Goal: Task Accomplishment & Management: Manage account settings

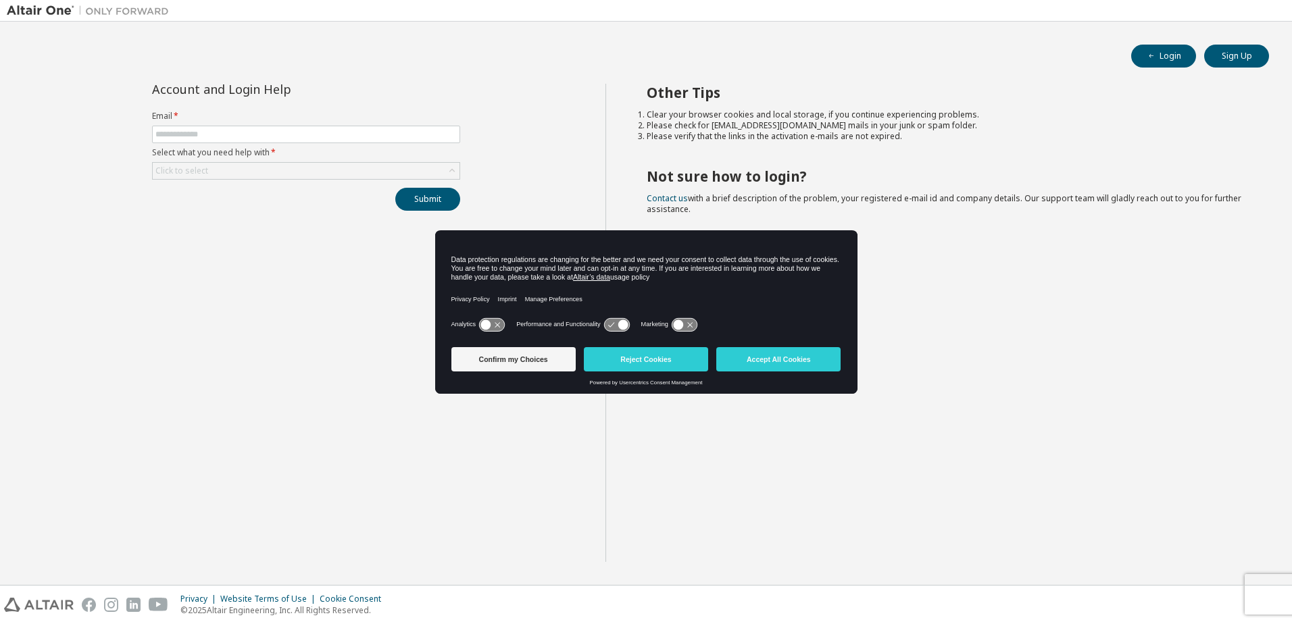
click at [643, 336] on div "Analytics Performance and Functionality Marketing" at bounding box center [646, 328] width 390 height 27
click at [646, 351] on button "Reject Cookies" at bounding box center [646, 359] width 124 height 24
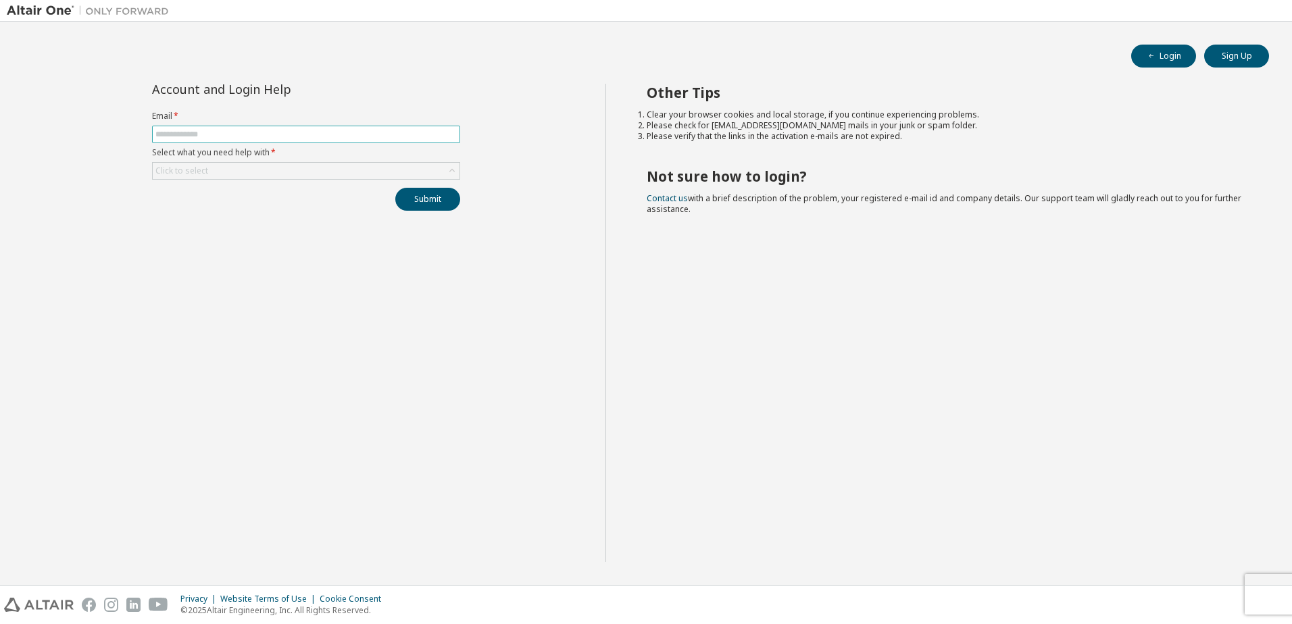
click at [360, 134] on input "text" at bounding box center [305, 134] width 301 height 11
type input "**********"
click at [430, 169] on div "Click to select" at bounding box center [306, 171] width 307 height 16
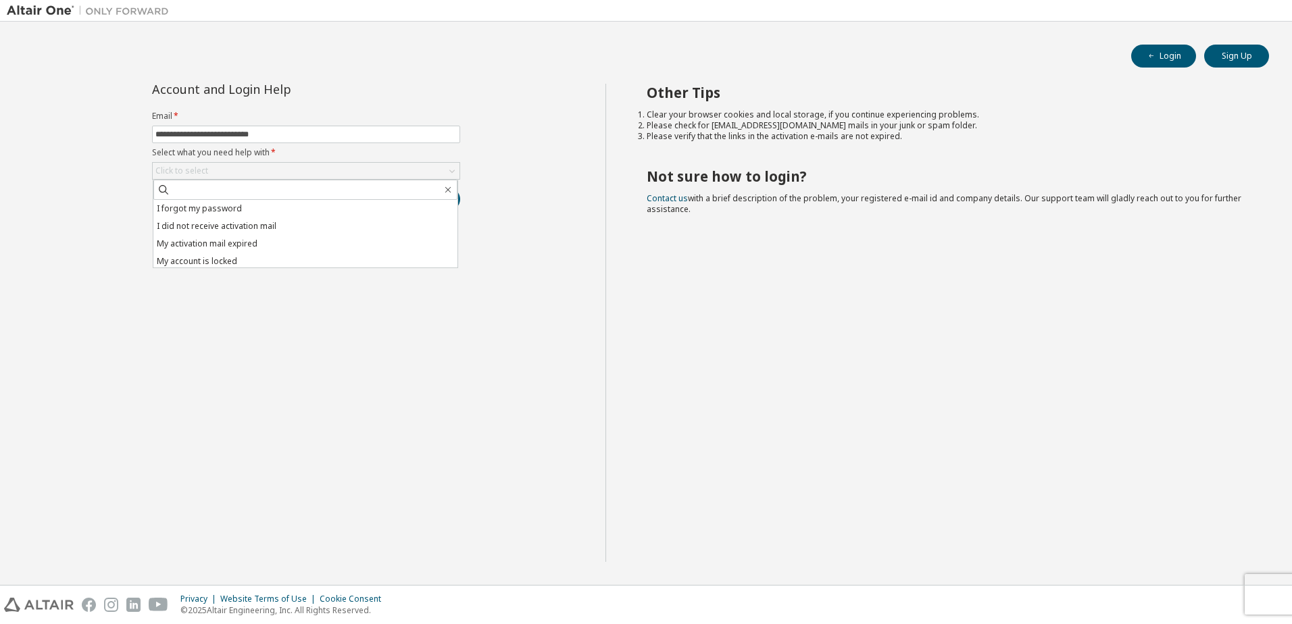
click at [319, 210] on li "I forgot my password" at bounding box center [305, 209] width 304 height 18
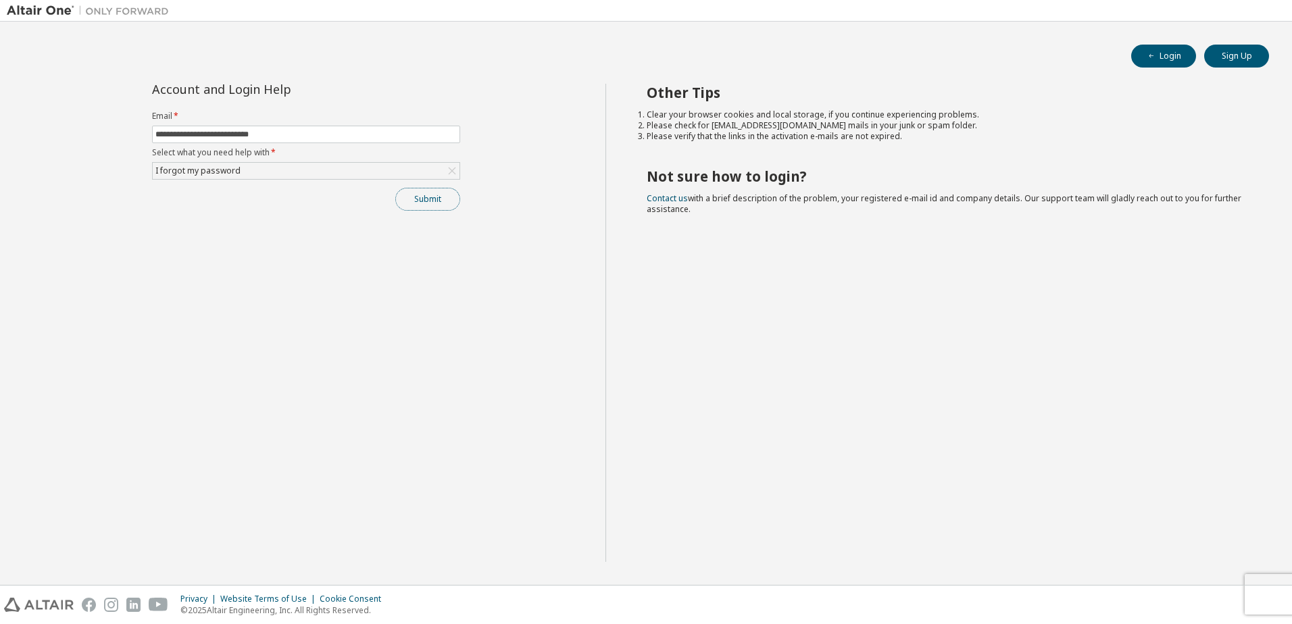
click at [415, 193] on button "Submit" at bounding box center [427, 199] width 65 height 23
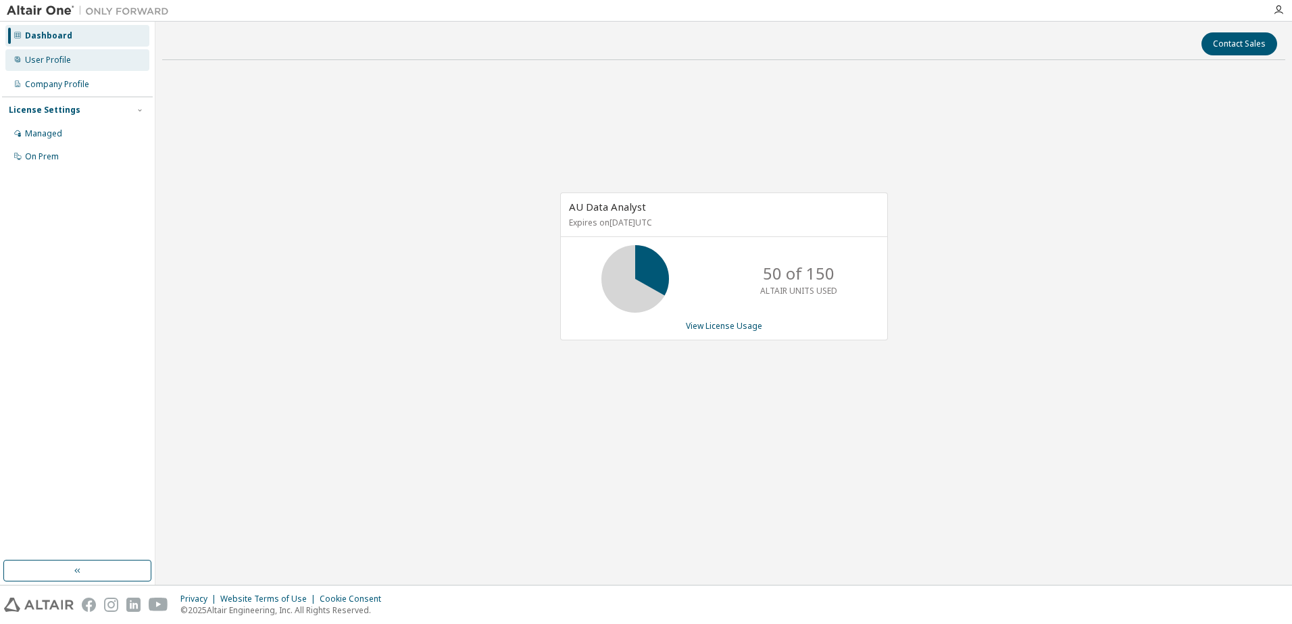
click at [61, 70] on div "User Profile" at bounding box center [77, 60] width 144 height 22
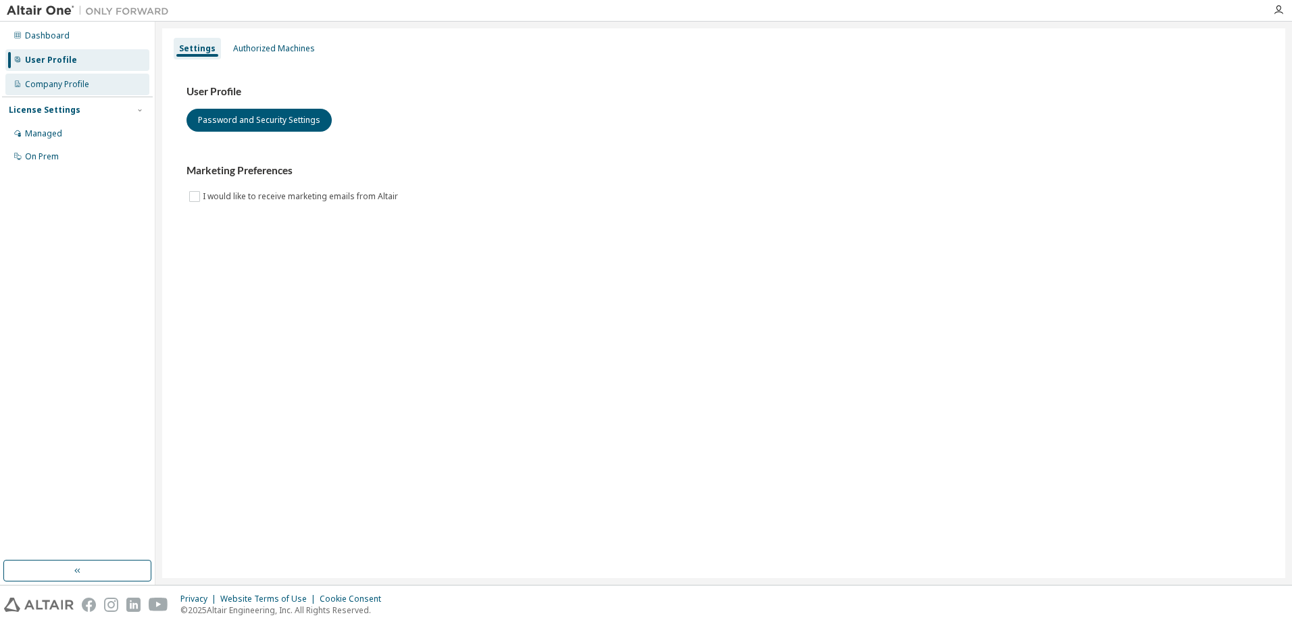
click at [64, 85] on div "Company Profile" at bounding box center [57, 84] width 64 height 11
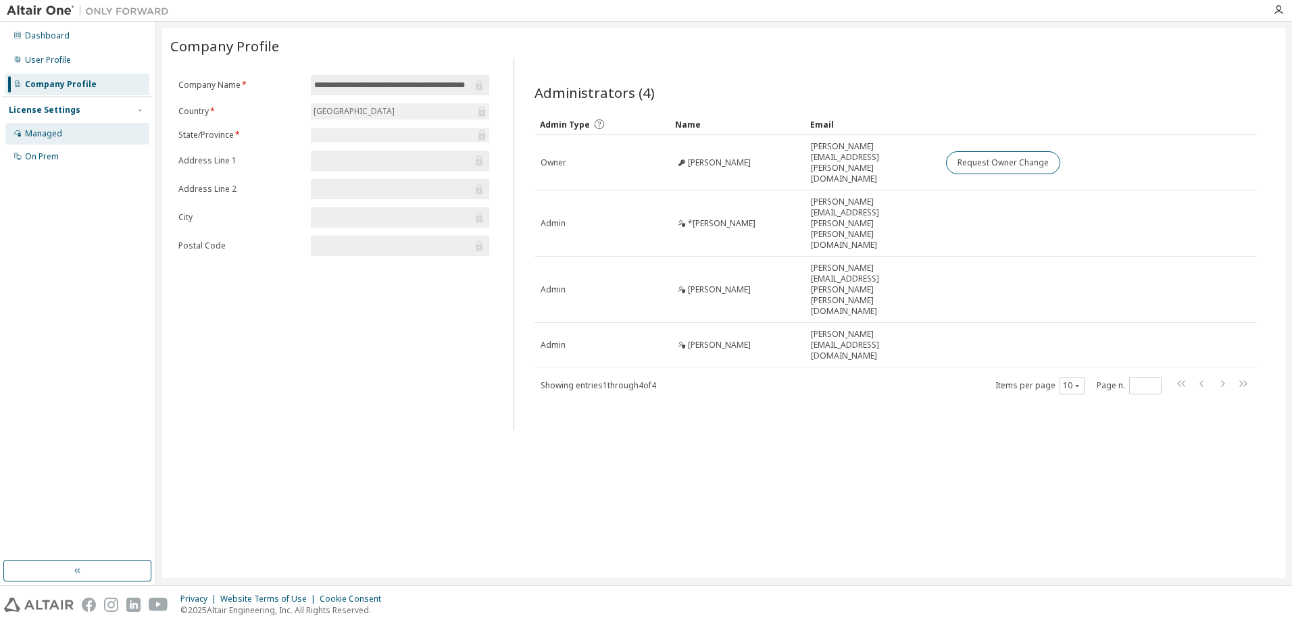
click at [103, 124] on div "Managed" at bounding box center [77, 134] width 144 height 22
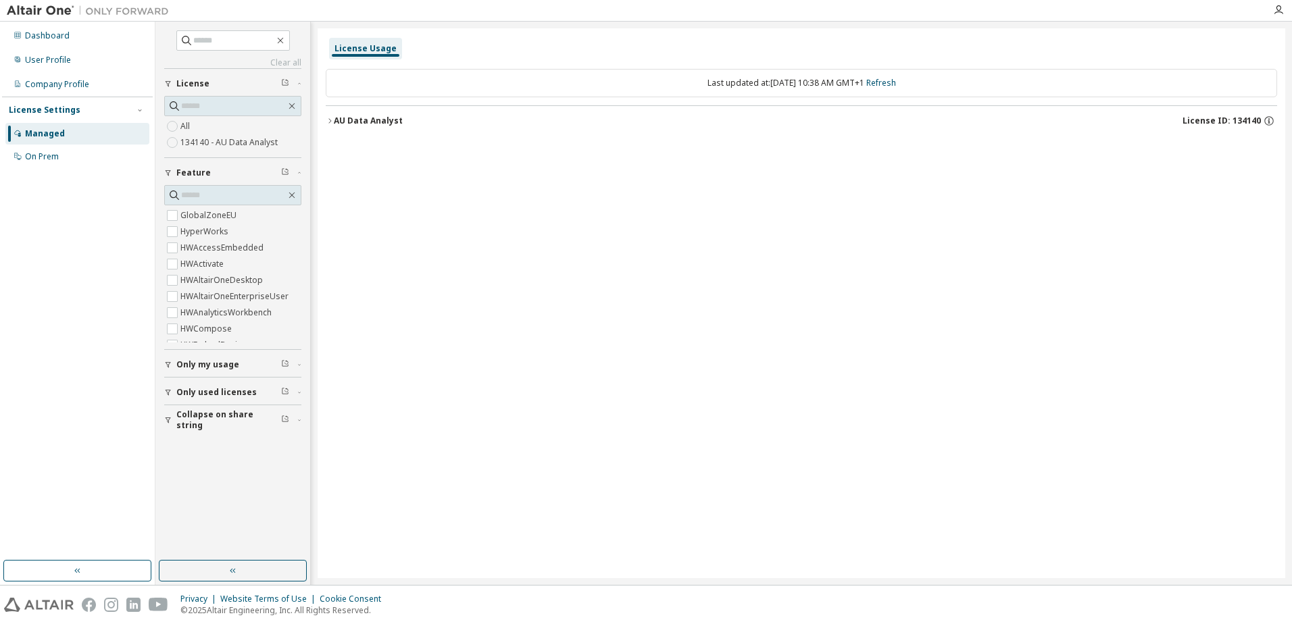
click at [205, 363] on span "Only my usage" at bounding box center [207, 364] width 63 height 11
click at [371, 120] on div "AU Data Analyst" at bounding box center [368, 121] width 69 height 11
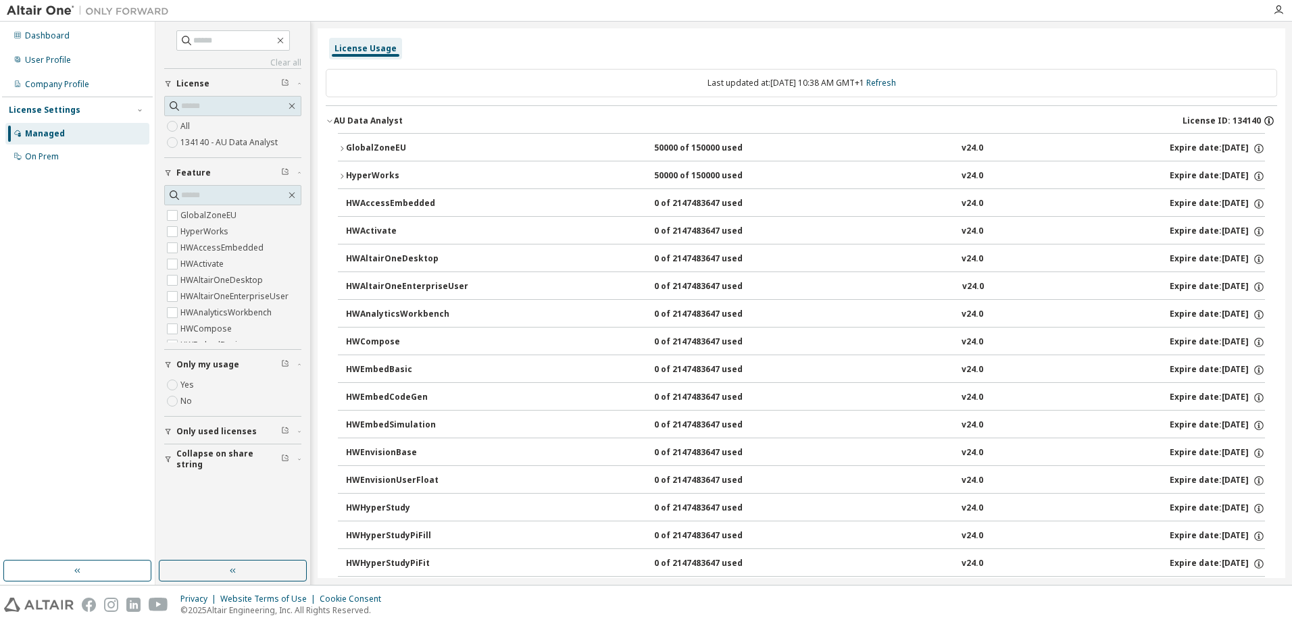
click at [1267, 121] on icon "button" at bounding box center [1268, 121] width 2 height 3
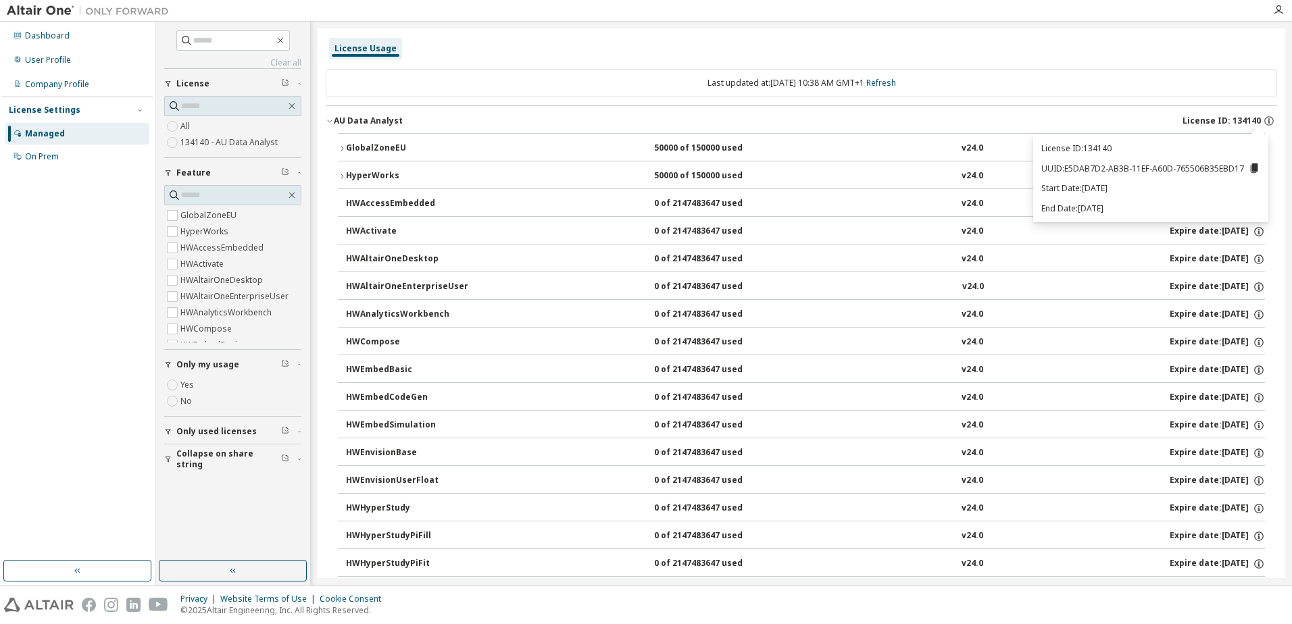
click at [1252, 167] on icon at bounding box center [1253, 167] width 7 height 9
click at [1282, 14] on icon "button" at bounding box center [1278, 10] width 11 height 11
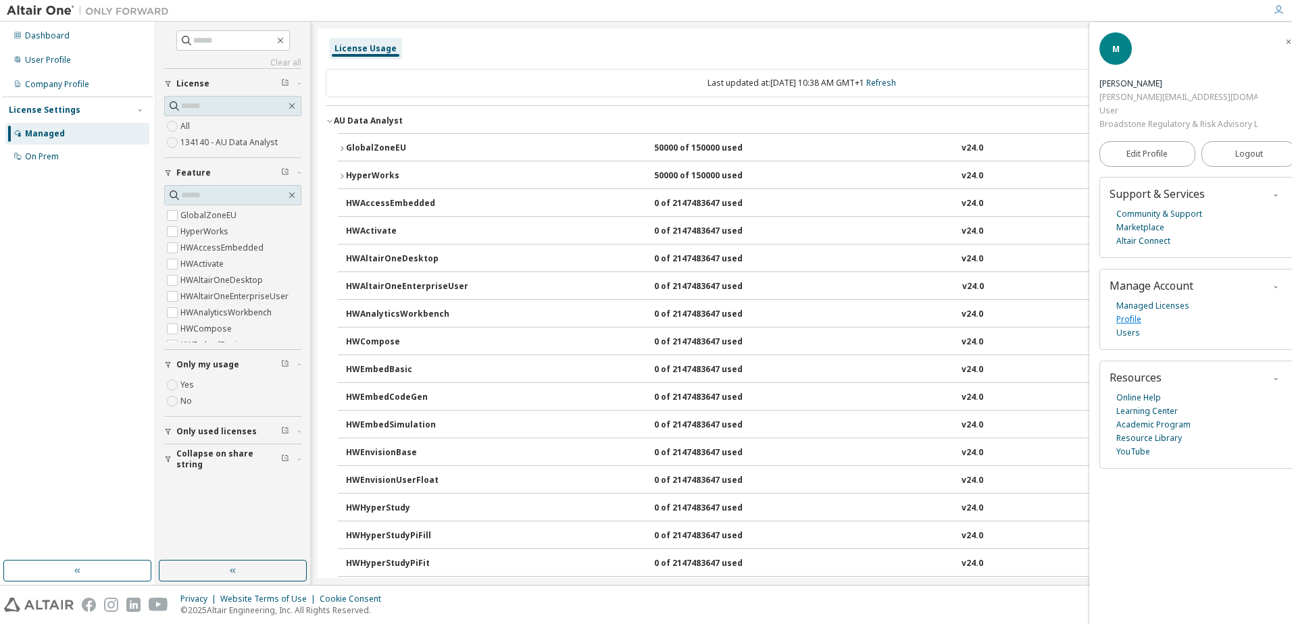
click at [1129, 322] on link "Profile" at bounding box center [1128, 320] width 25 height 14
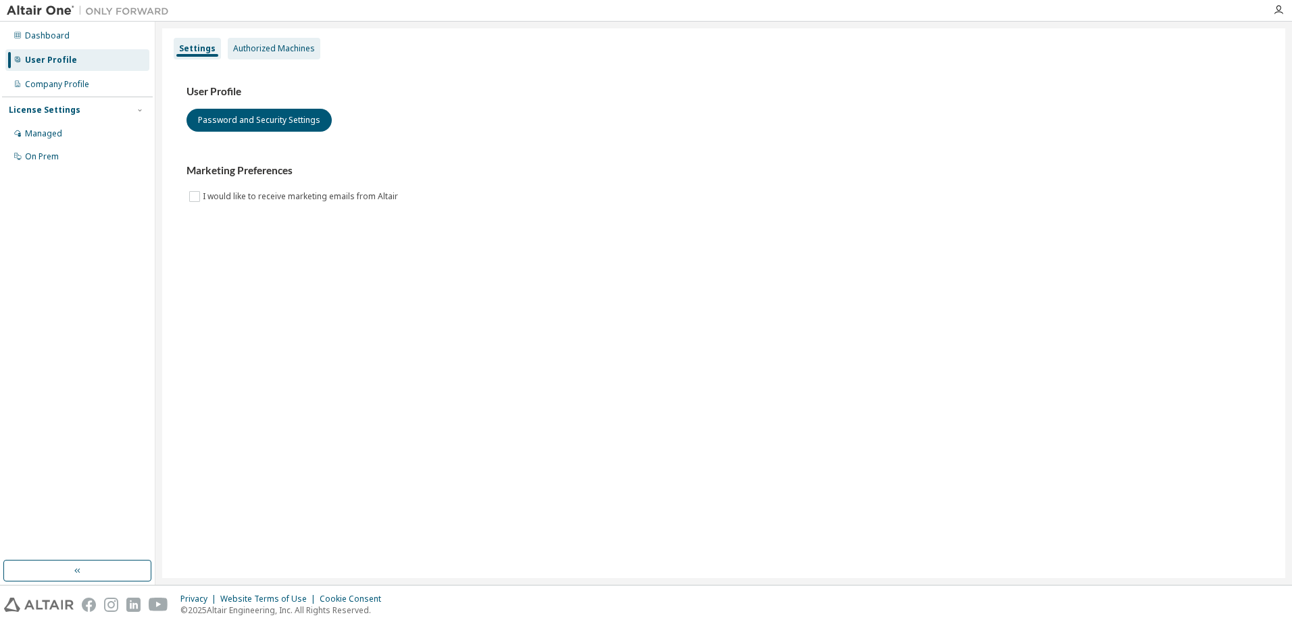
click at [285, 55] on div "Authorized Machines" at bounding box center [274, 49] width 93 height 22
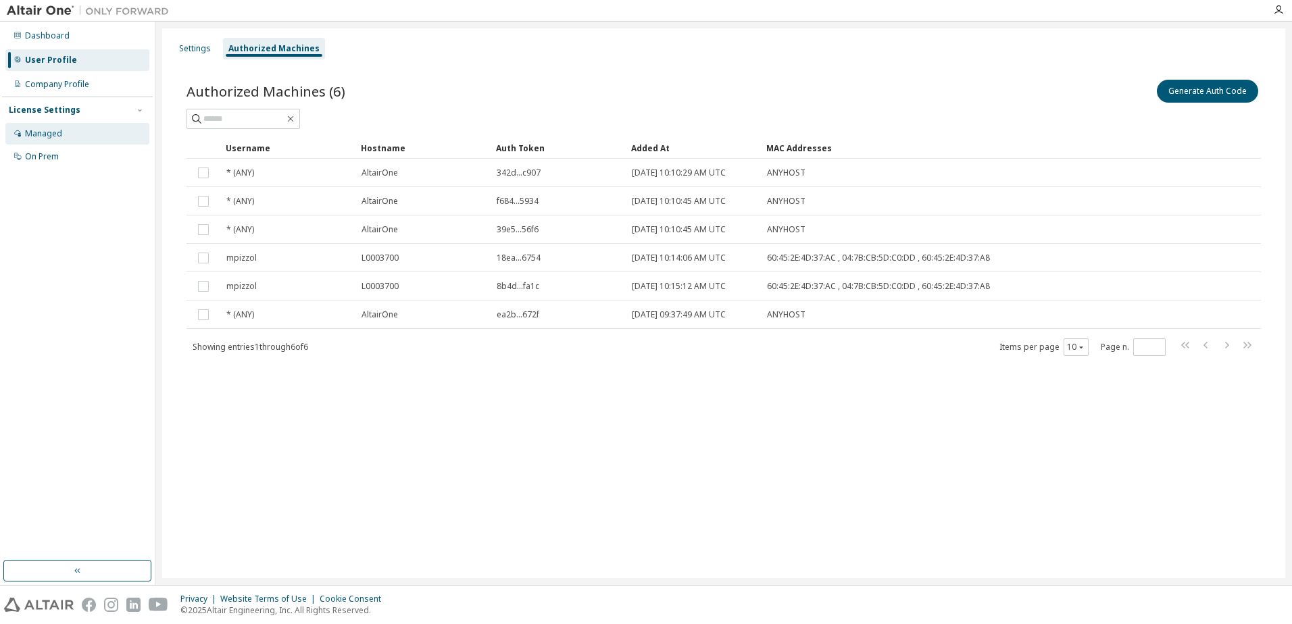
click at [84, 138] on div "Managed" at bounding box center [77, 134] width 144 height 22
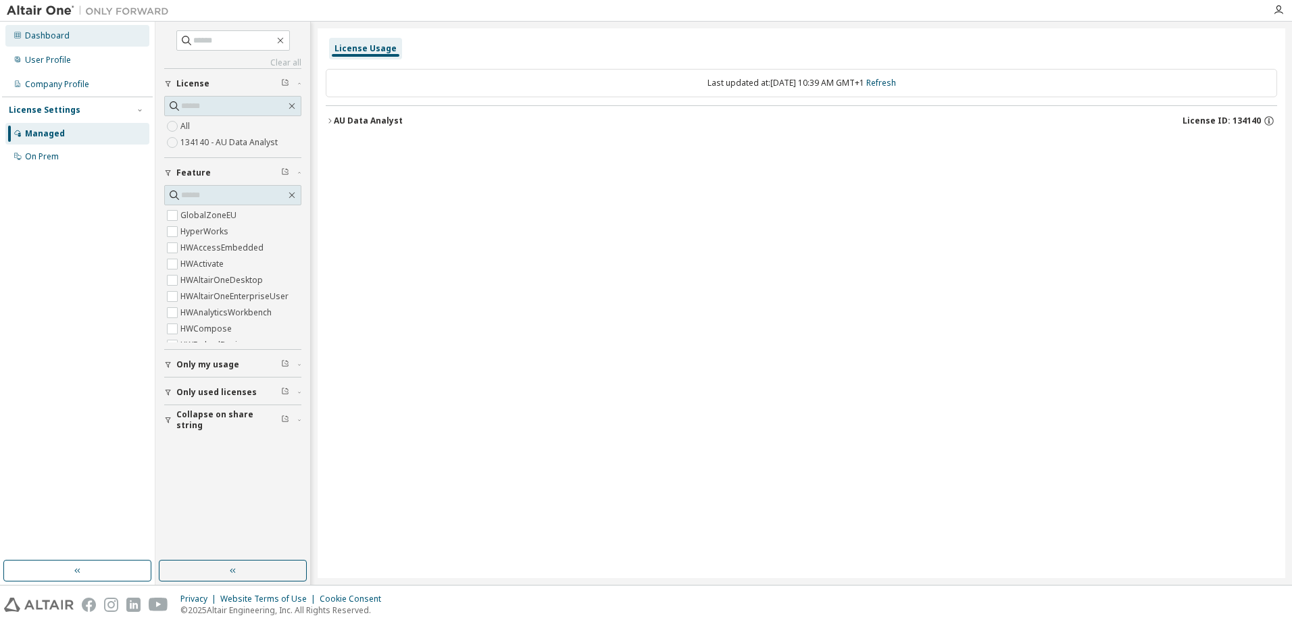
click at [78, 41] on div "Dashboard" at bounding box center [77, 36] width 144 height 22
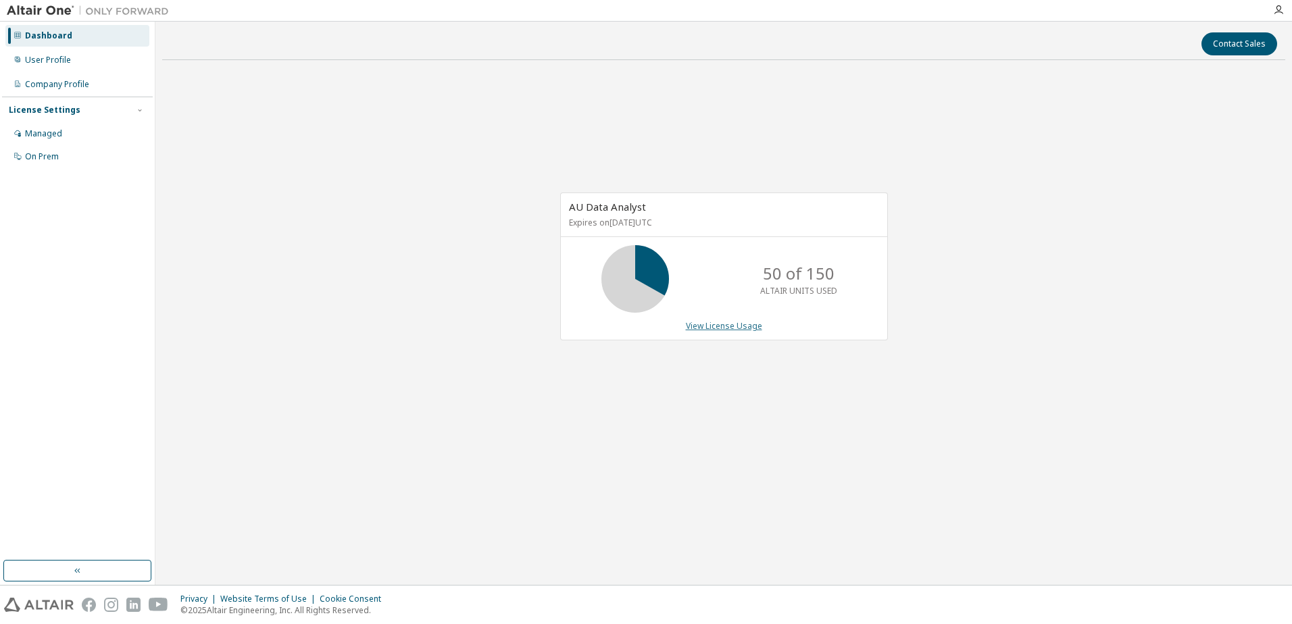
click at [745, 326] on link "View License Usage" at bounding box center [724, 325] width 76 height 11
